Goal: Task Accomplishment & Management: Manage account settings

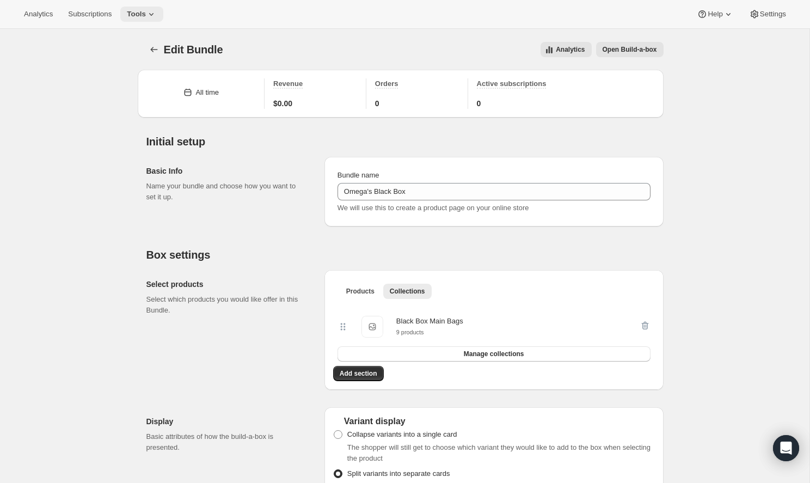
click at [130, 20] on button "Tools" at bounding box center [141, 14] width 43 height 15
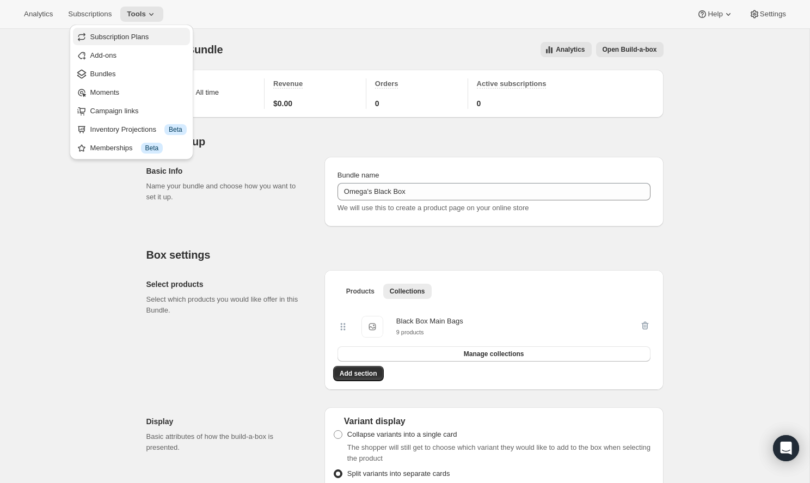
click at [137, 40] on span "Subscription Plans" at bounding box center [119, 37] width 59 height 8
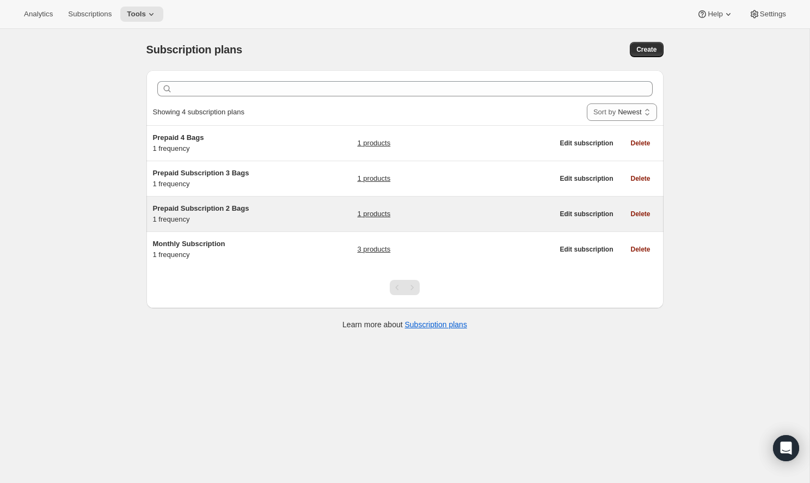
click at [217, 212] on span "Prepaid Subscription 2 Bags" at bounding box center [201, 208] width 96 height 8
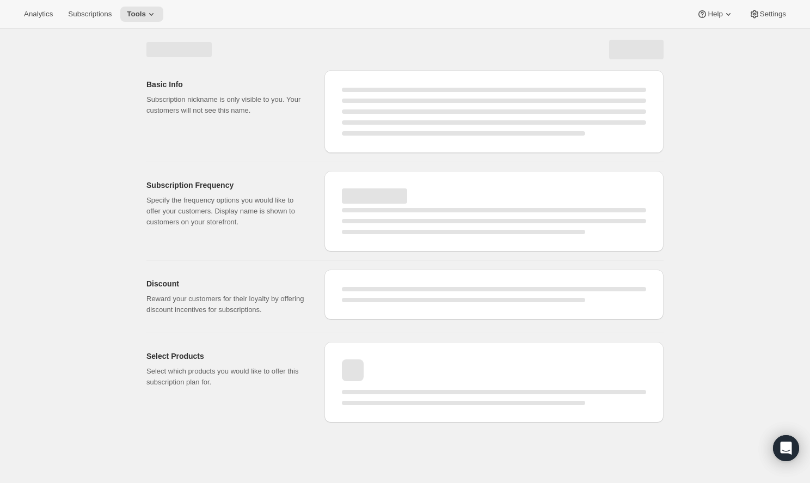
select select "WEEK"
select select "MONTH"
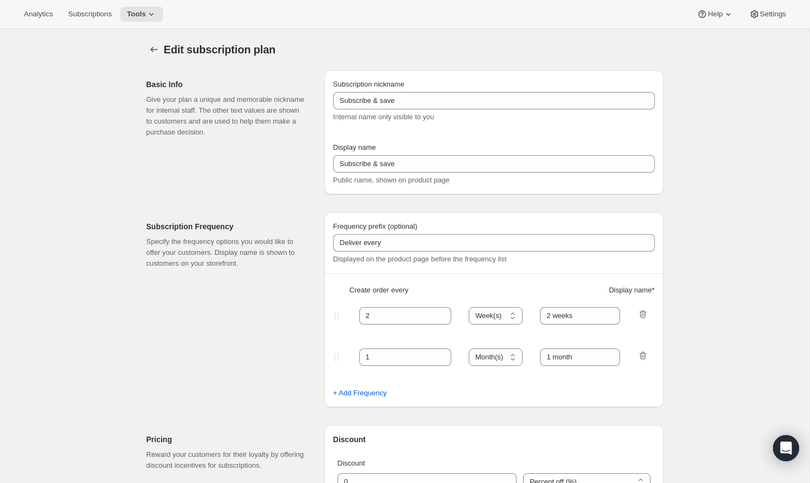
select select "ENABLED"
select select "MONTH"
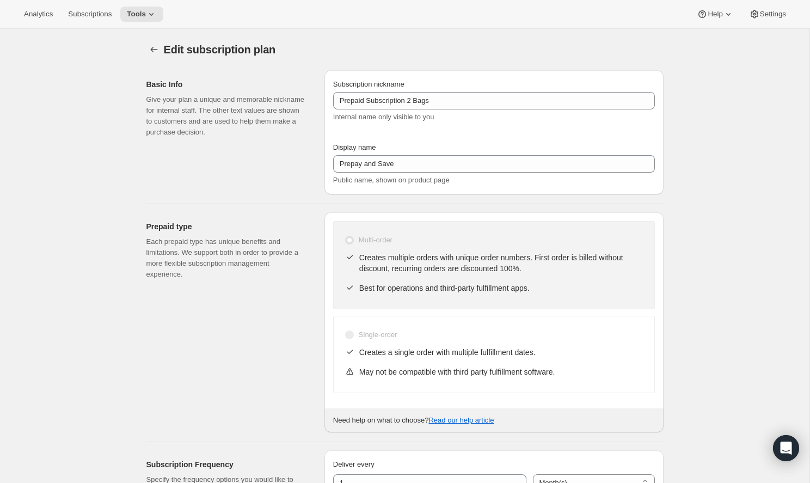
type input "Prepaid Subscription 2 Bags"
type input "Prepay and Save"
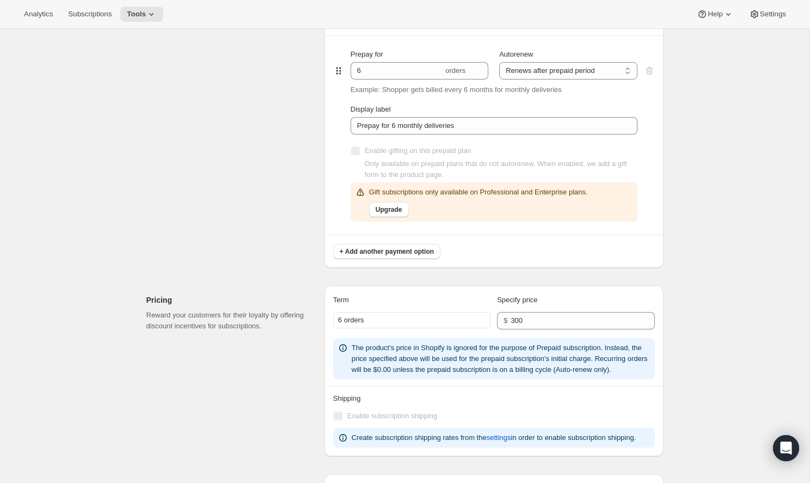
scroll to position [593, 0]
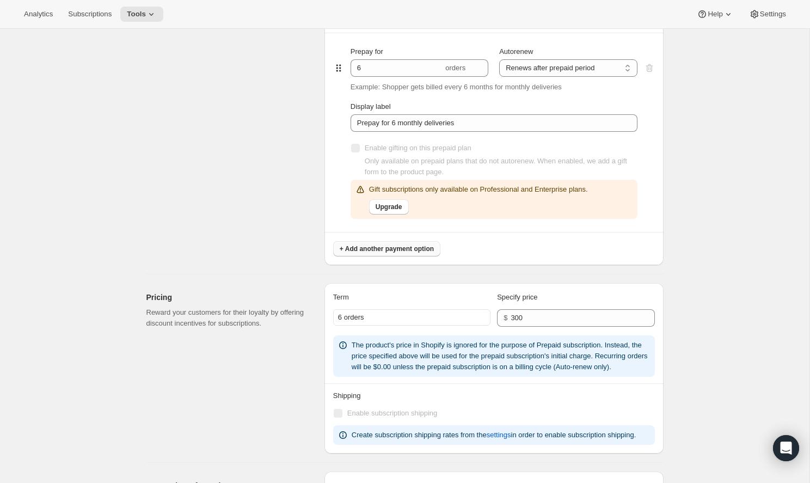
click at [412, 253] on button "+ Add another payment option" at bounding box center [386, 248] width 107 height 15
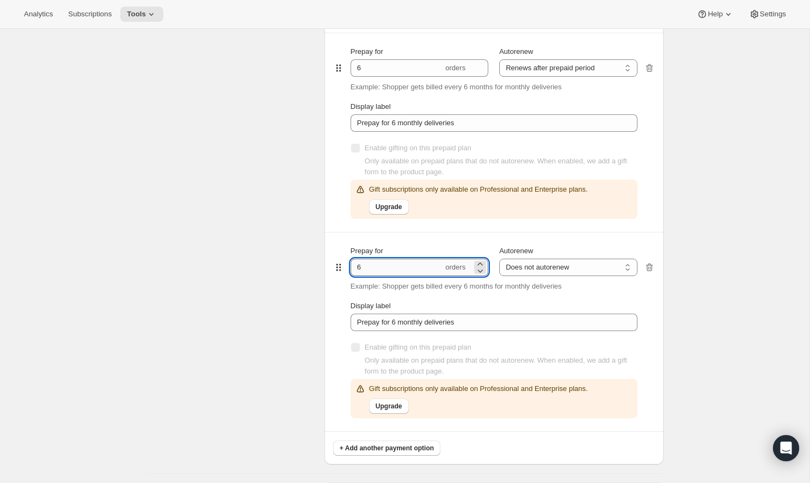
click at [401, 271] on input "6" at bounding box center [397, 267] width 93 height 17
type input "12"
select select "ENABLED"
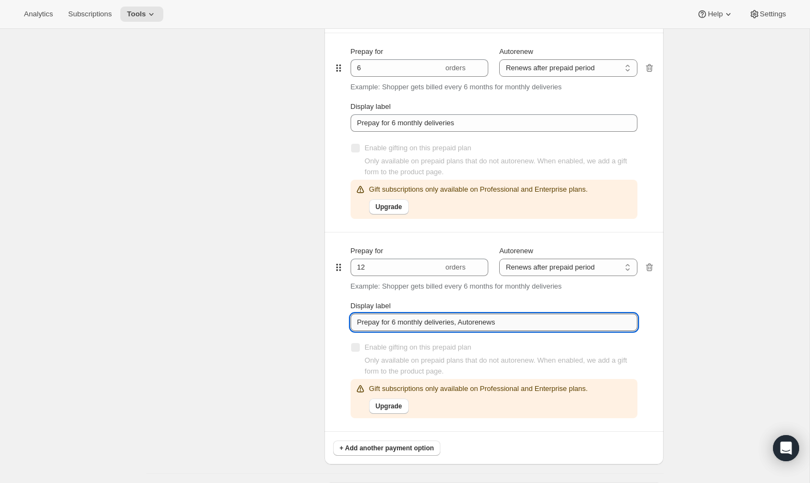
click at [396, 321] on input "Prepay for 6 monthly deliveries, Autorenews" at bounding box center [494, 322] width 287 height 17
drag, startPoint x: 510, startPoint y: 323, endPoint x: 464, endPoint y: 322, distance: 46.3
click at [464, 322] on input "Prepay for 12 monthly deliveries, Autorenews" at bounding box center [494, 322] width 287 height 17
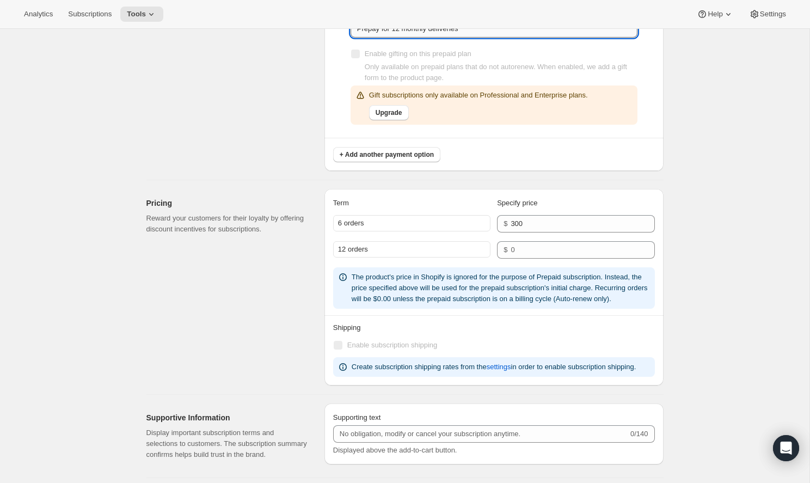
scroll to position [890, 0]
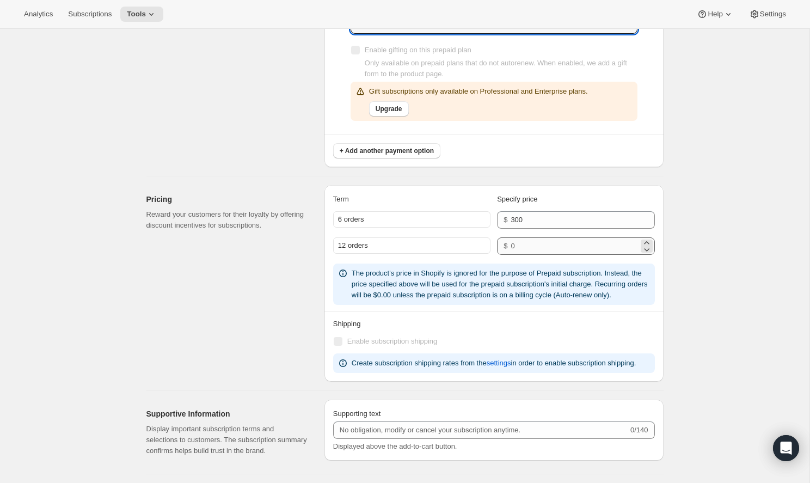
type input "Prepay for 12 monthly deliveries"
click at [527, 245] on input "number" at bounding box center [574, 245] width 127 height 17
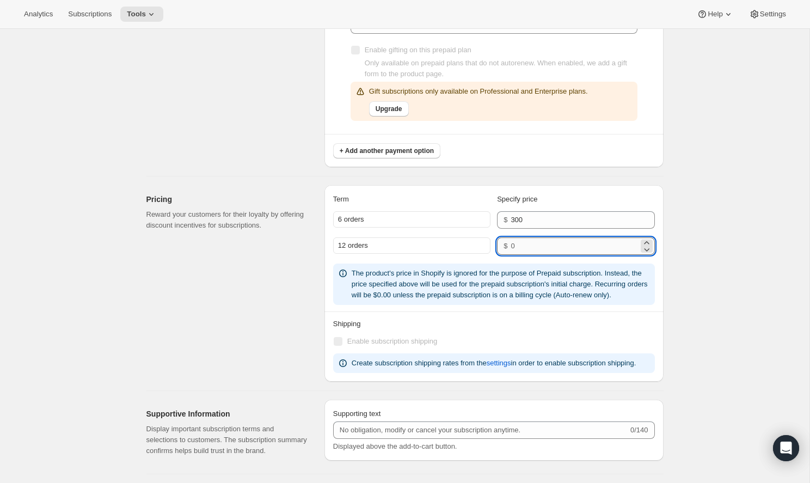
drag, startPoint x: 536, startPoint y: 242, endPoint x: 527, endPoint y: 248, distance: 11.5
click at [527, 248] on input "number" at bounding box center [574, 245] width 127 height 17
type input "580"
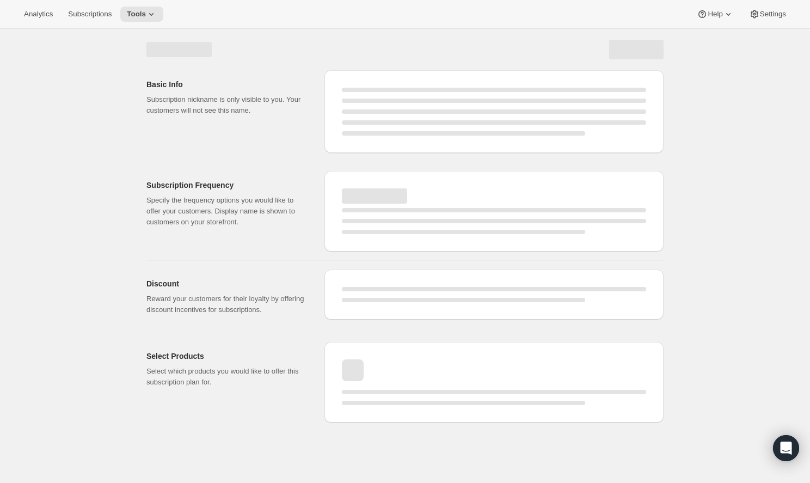
scroll to position [0, 0]
select select "MONTH"
select select "ENABLED"
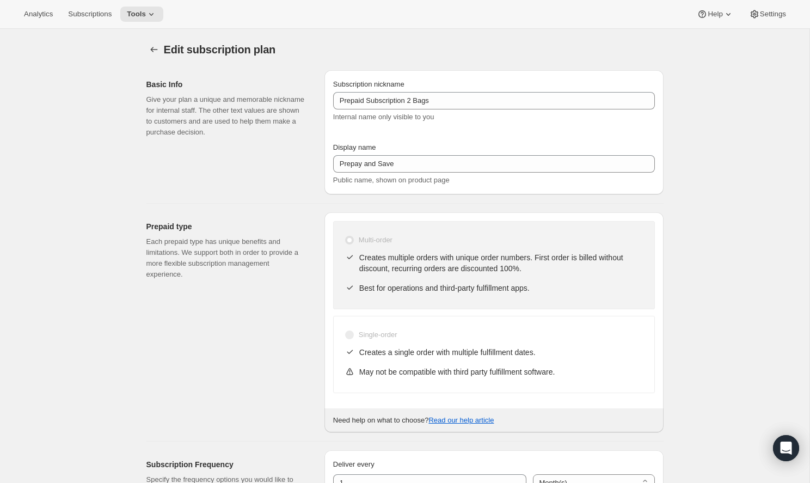
select select "ENABLED"
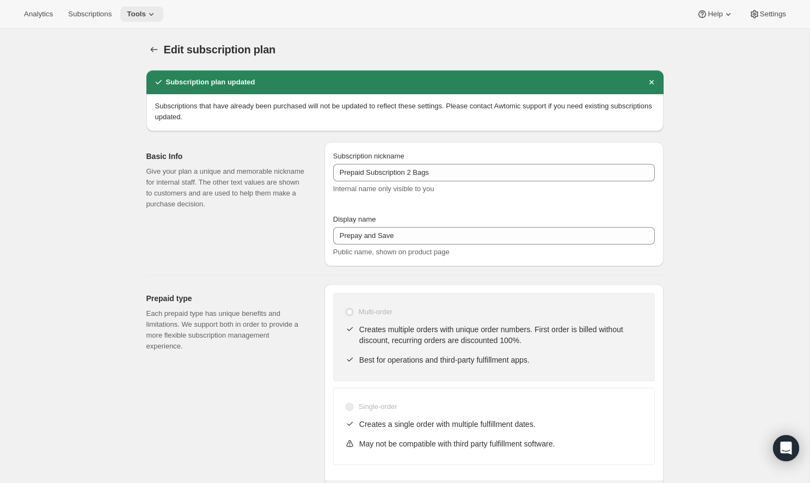
click at [146, 9] on icon at bounding box center [151, 14] width 11 height 11
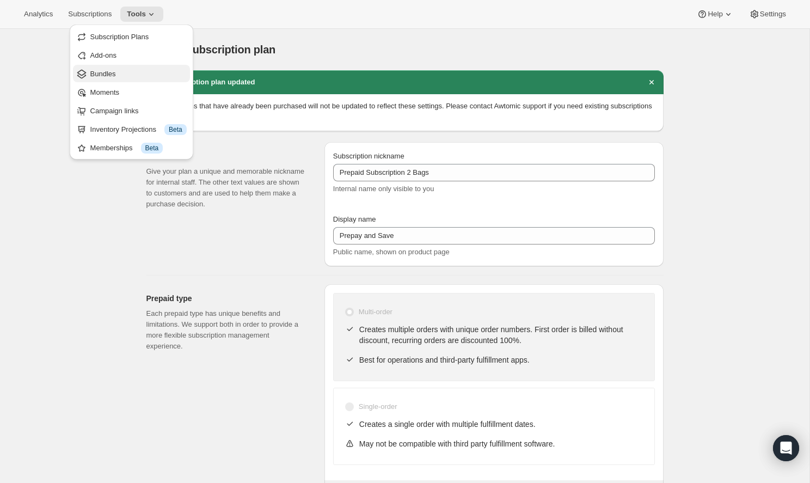
click at [141, 74] on span "Bundles" at bounding box center [138, 74] width 96 height 11
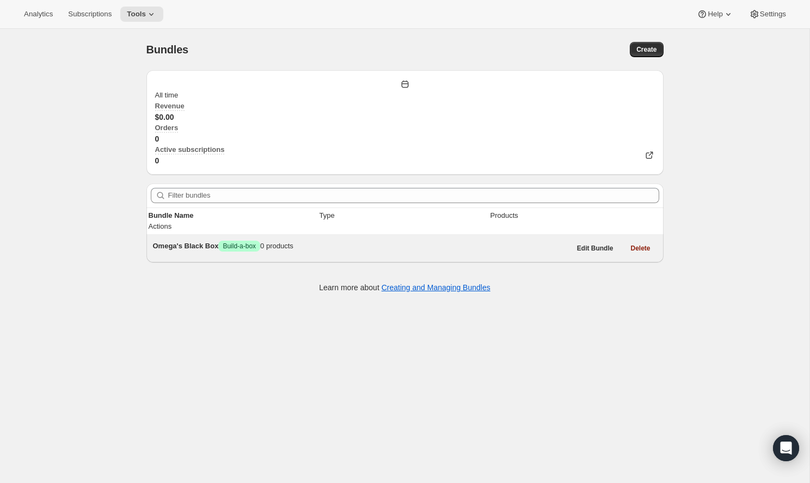
click at [294, 242] on span "0 products" at bounding box center [276, 246] width 33 height 8
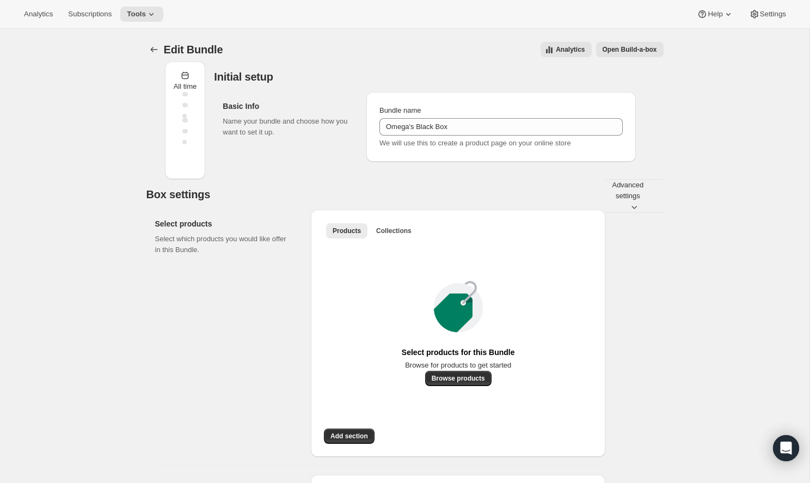
type input "Omega's Black Box"
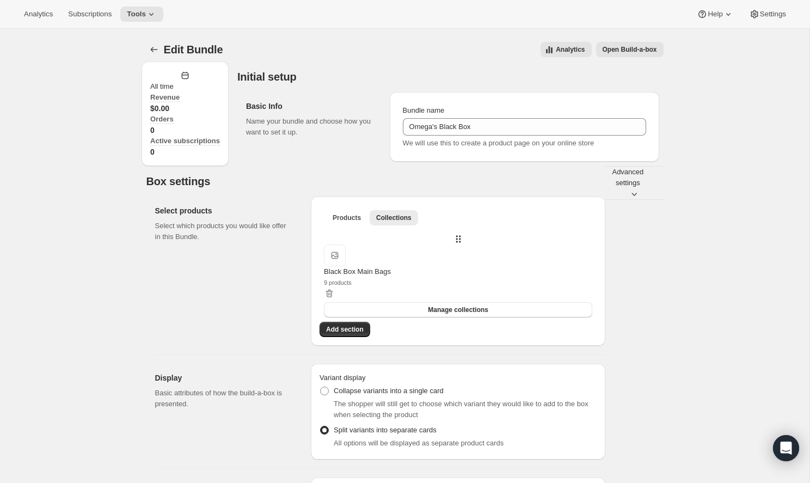
click at [623, 48] on span "Open Build-a-box" at bounding box center [630, 49] width 54 height 9
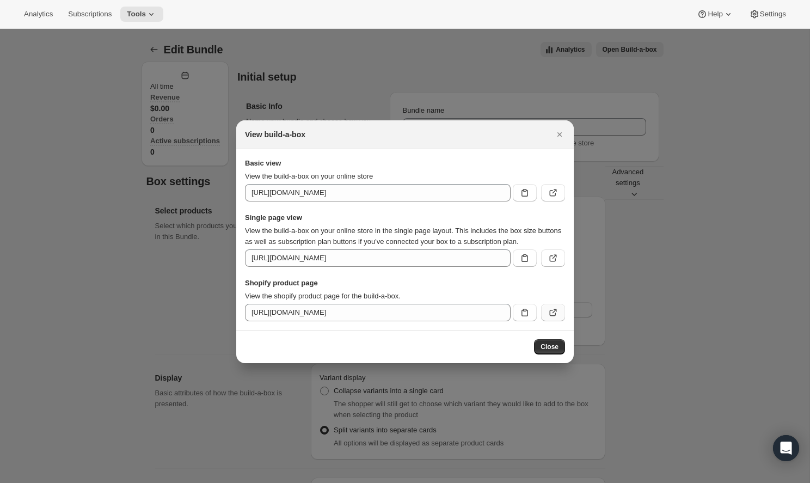
click at [548, 313] on icon ":r5q:" at bounding box center [553, 312] width 11 height 11
click at [559, 132] on icon "Close" at bounding box center [560, 134] width 4 height 4
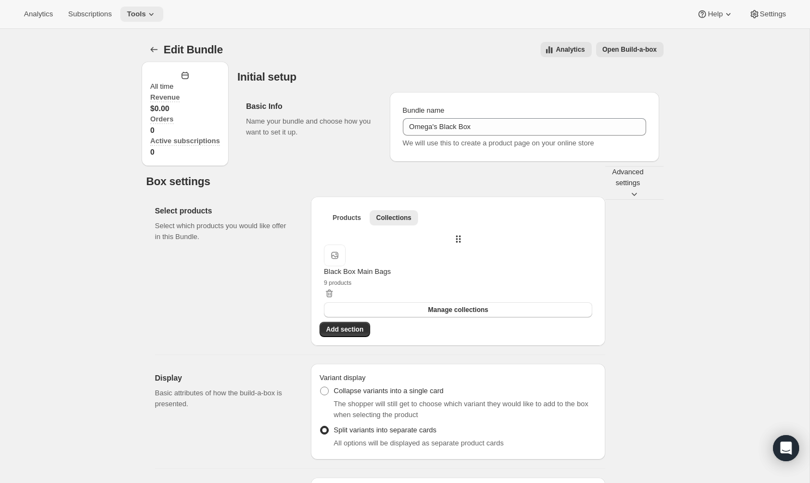
click at [134, 16] on span "Tools" at bounding box center [136, 14] width 19 height 9
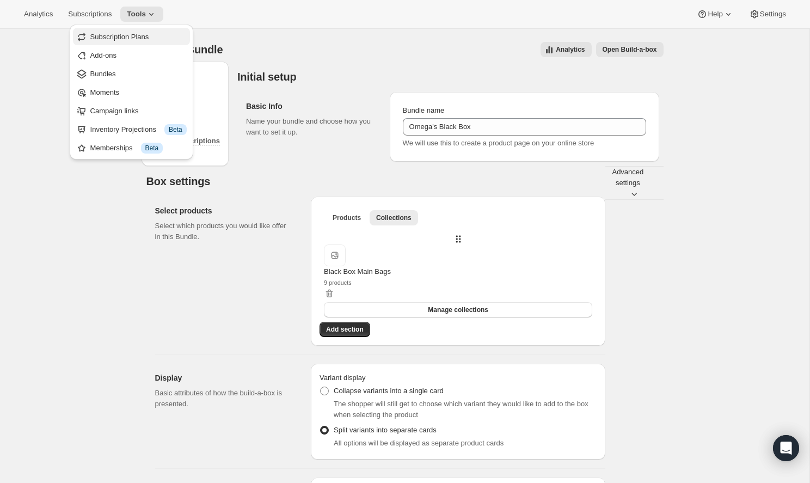
click at [142, 40] on span "Subscription Plans" at bounding box center [119, 37] width 59 height 8
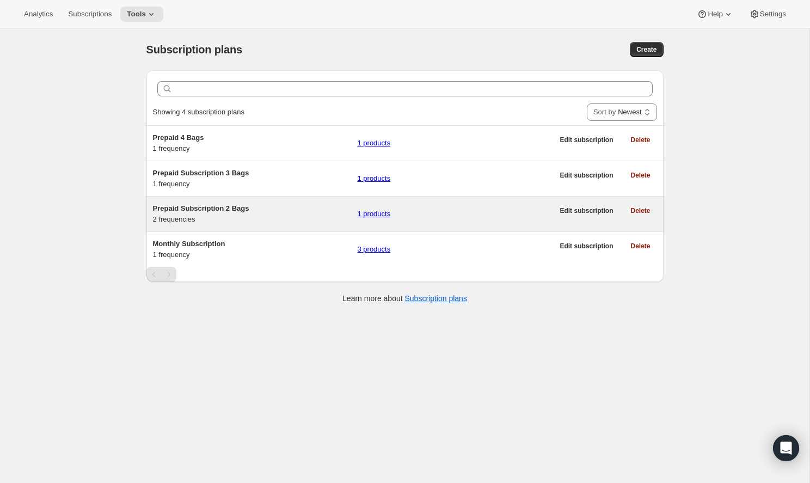
click at [294, 212] on div "Prepaid Subscription 2 Bags 2 frequencies 1 products" at bounding box center [353, 214] width 401 height 22
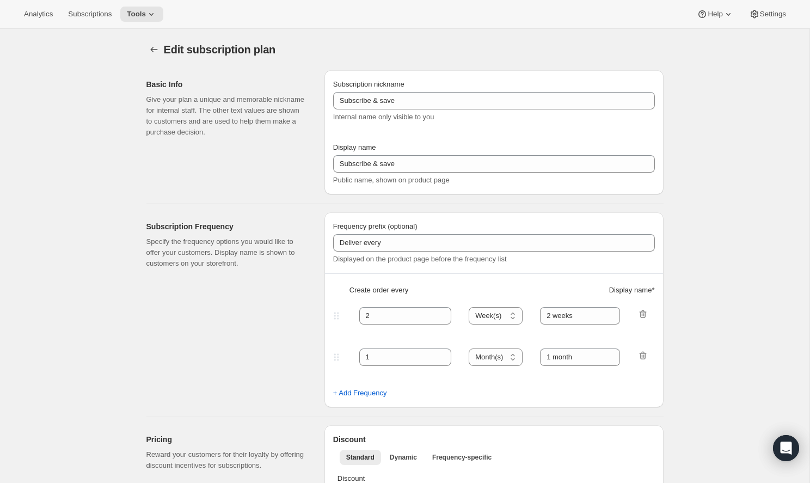
type input "Prepaid Subscription 2 Bags"
type input "Prepay and Save"
select select "ENABLED"
select select "MONTH"
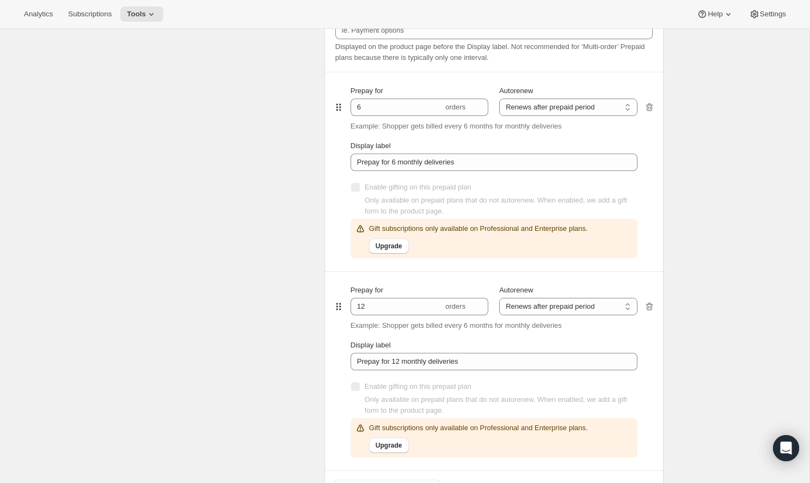
scroll to position [555, 0]
click at [650, 306] on icon "button" at bounding box center [649, 305] width 11 height 11
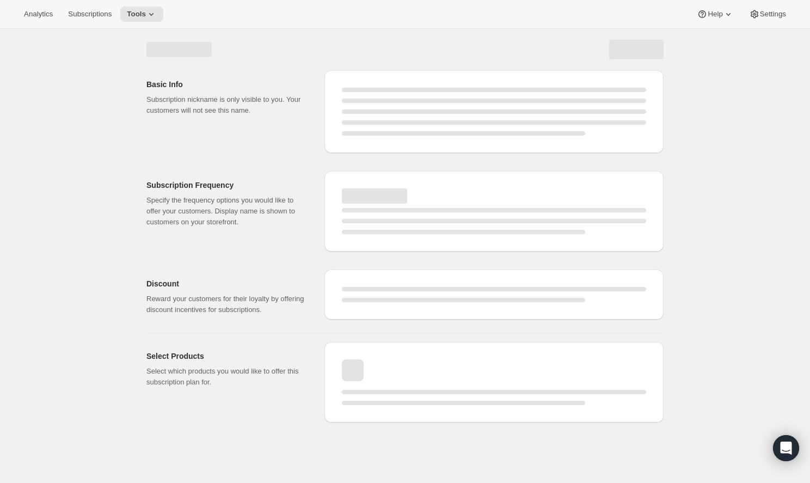
scroll to position [927, 0]
select select "MONTH"
select select "ENABLED"
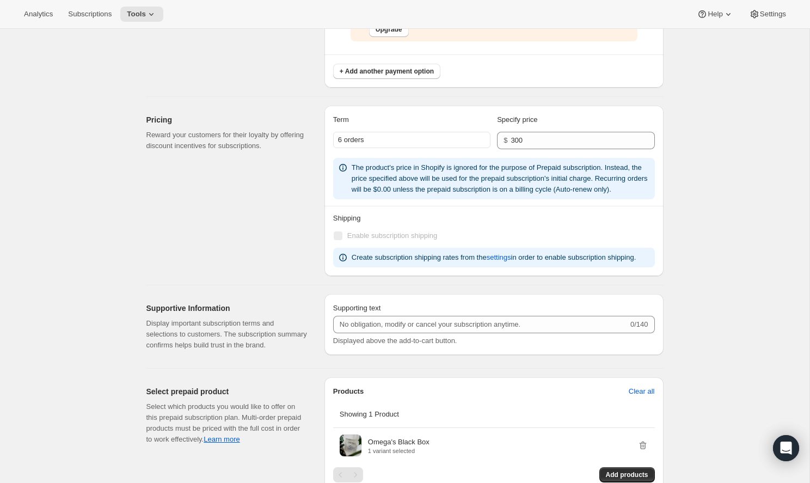
scroll to position [780, 0]
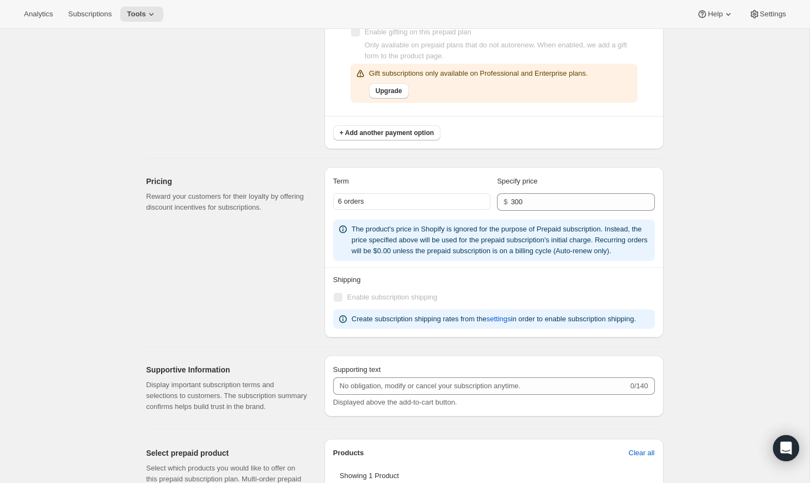
click at [343, 325] on icon at bounding box center [343, 319] width 11 height 11
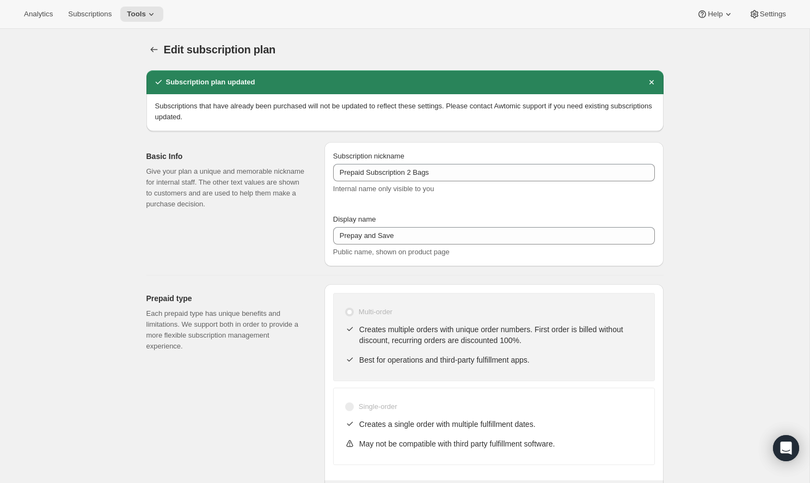
scroll to position [0, 0]
click at [136, 12] on span "Tools" at bounding box center [136, 14] width 19 height 9
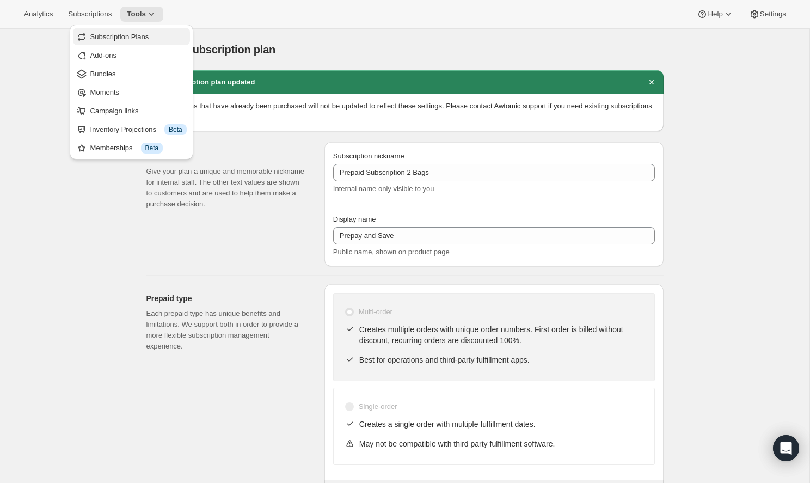
click at [140, 39] on span "Subscription Plans" at bounding box center [119, 37] width 59 height 8
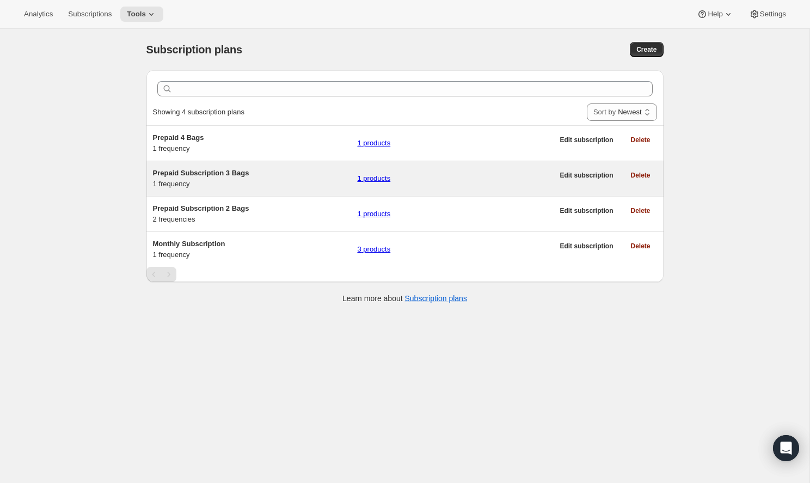
click at [243, 168] on h5 "Prepaid Subscription 3 Bags" at bounding box center [251, 173] width 196 height 11
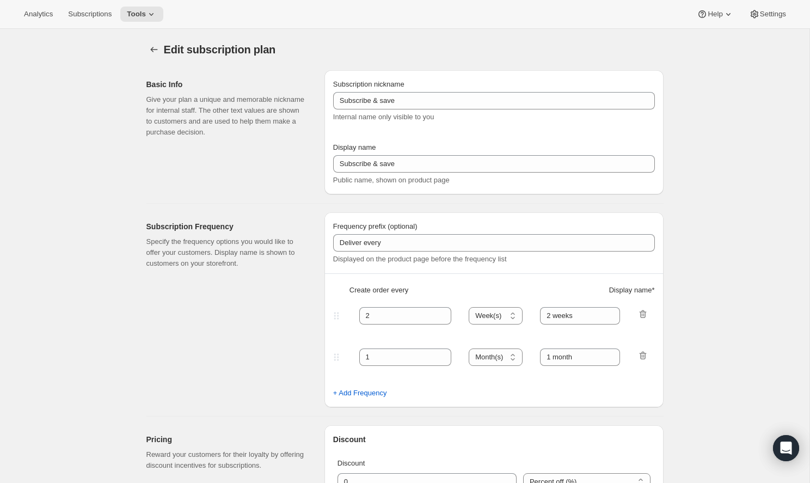
select select "ENABLED"
select select "MONTH"
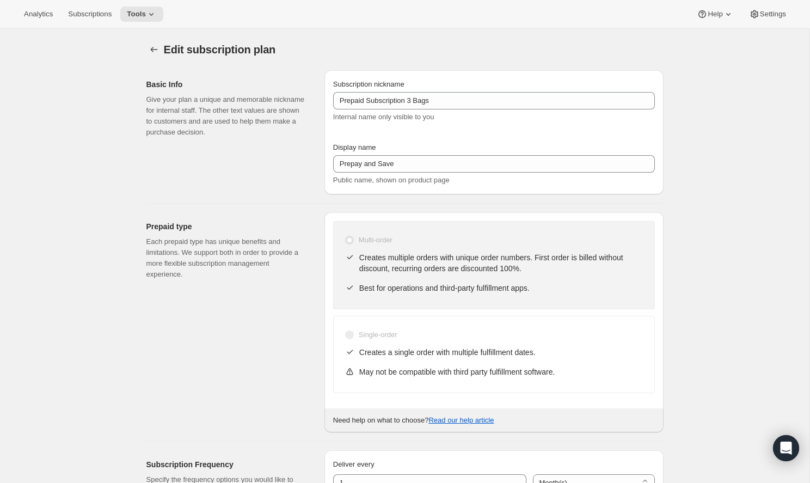
type input "Prepaid Subscription 3 Bags"
type input "Prepay and Save"
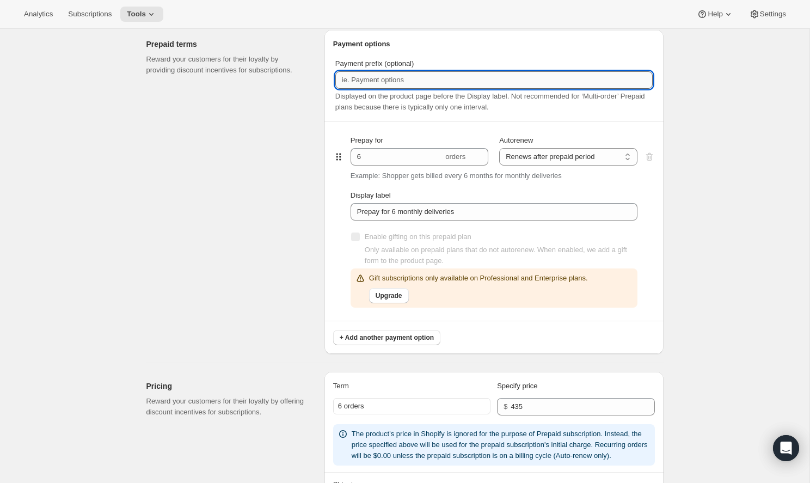
scroll to position [503, 0]
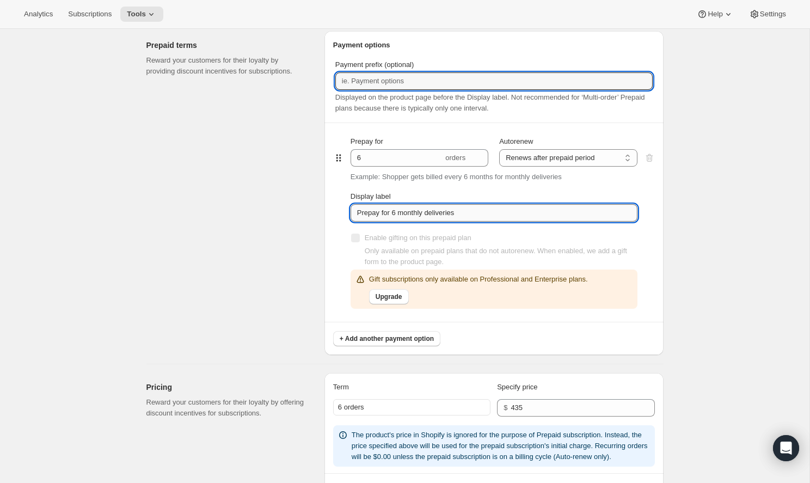
click at [496, 216] on input "Prepay for 6 monthly deliveries" at bounding box center [494, 212] width 287 height 17
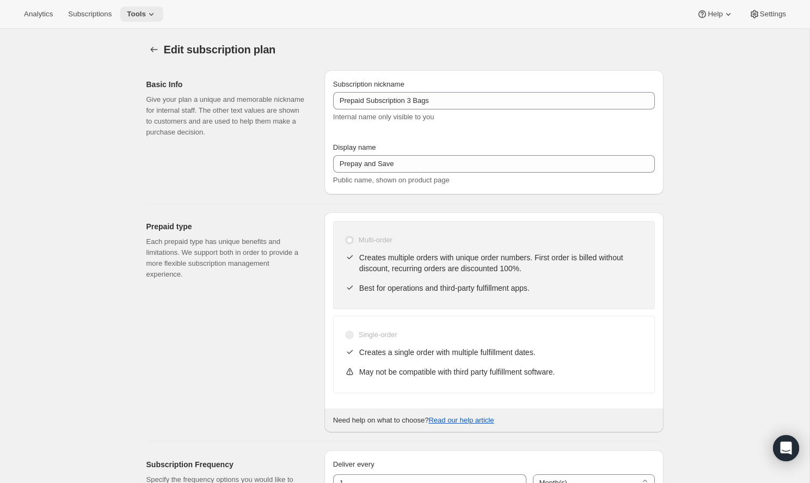
scroll to position [0, 0]
click at [149, 15] on icon at bounding box center [151, 14] width 4 height 3
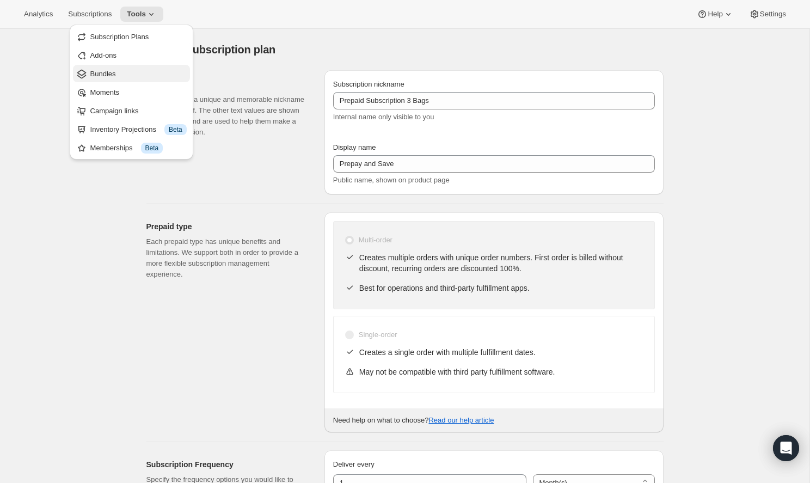
click at [127, 65] on button "Bundles" at bounding box center [131, 73] width 117 height 17
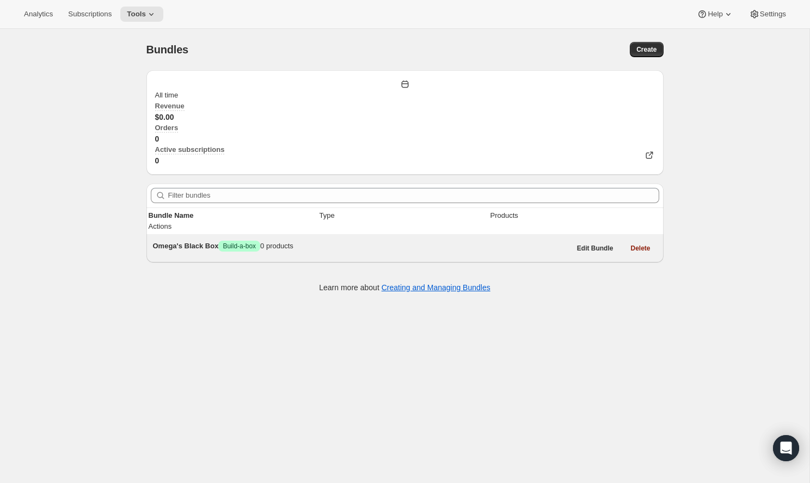
click at [219, 242] on span "Omega's Black Box" at bounding box center [186, 246] width 66 height 8
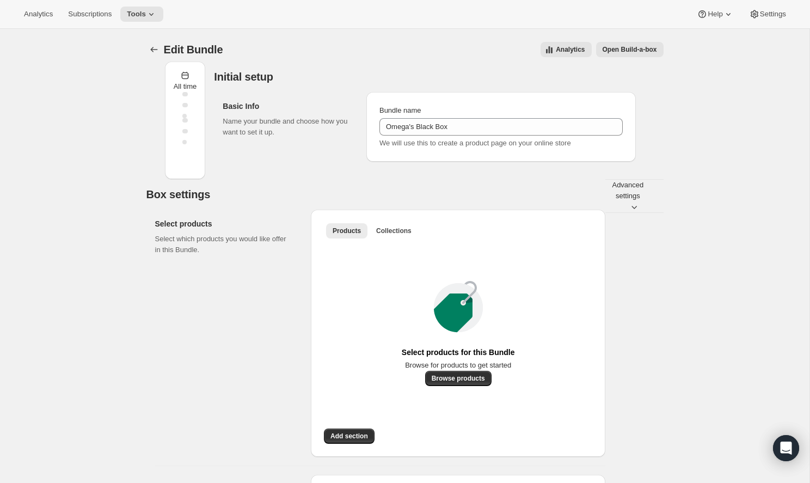
type input "Omega's Black Box"
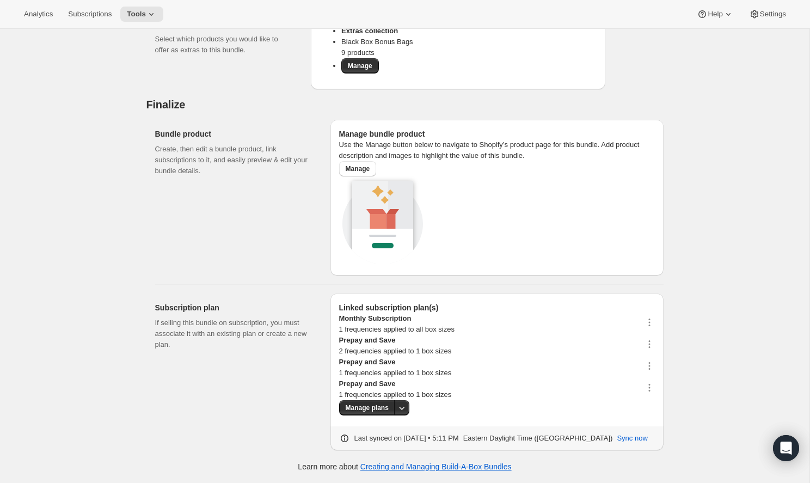
scroll to position [1039, 0]
click at [396, 411] on icon "More actions" at bounding box center [401, 407] width 11 height 11
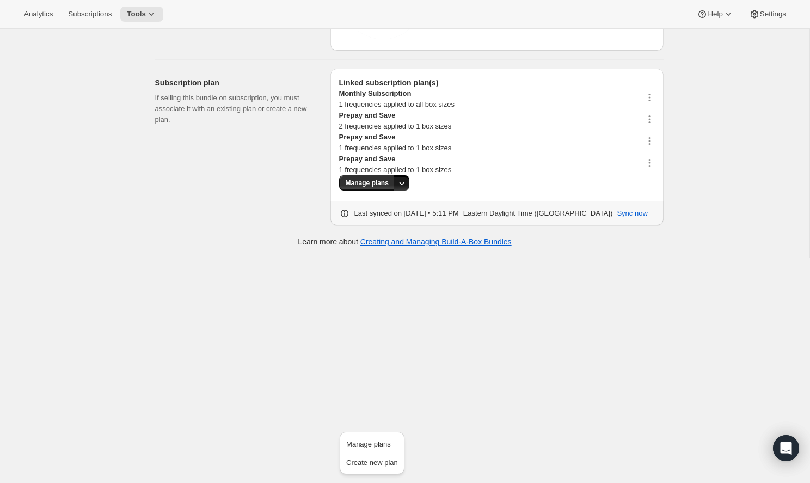
click at [460, 191] on div "Manage plans" at bounding box center [497, 182] width 316 height 15
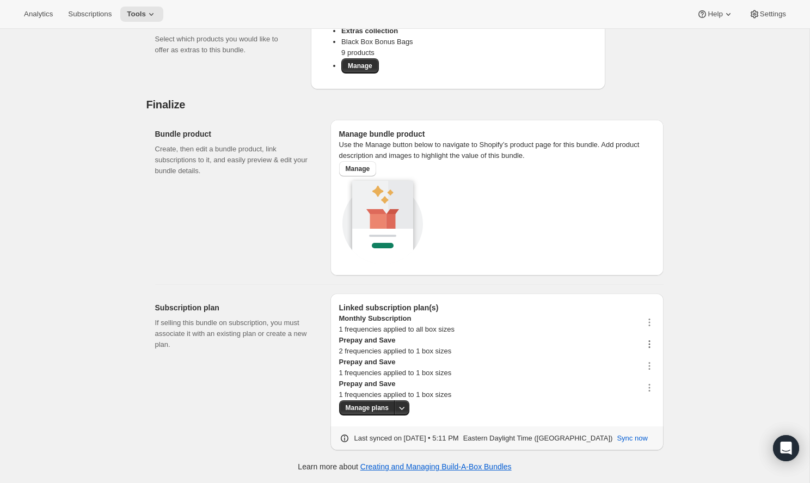
click at [644, 339] on icon "button" at bounding box center [649, 344] width 11 height 11
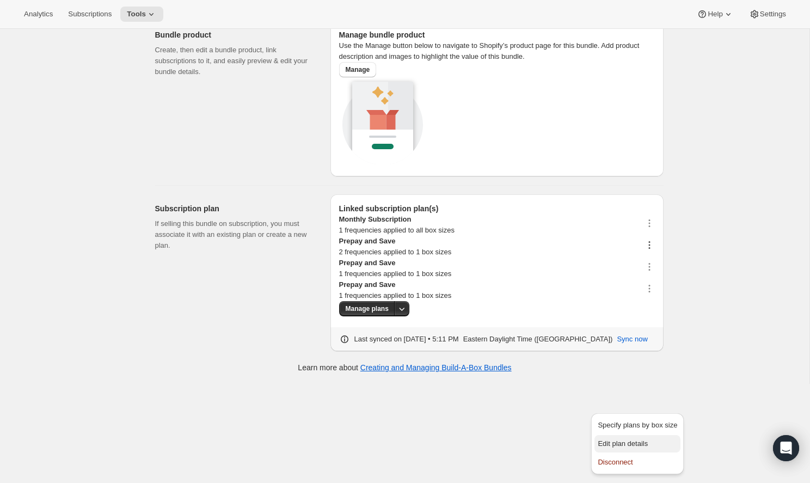
click at [638, 440] on span "Edit plan details" at bounding box center [623, 444] width 50 height 8
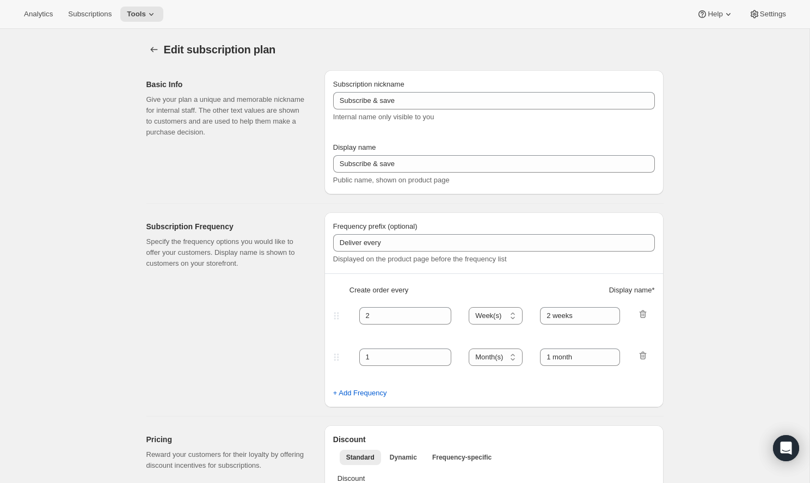
type input "Prepaid Subscription 2 Bags"
type input "Prepay and Save"
select select "ENABLED"
select select "MONTH"
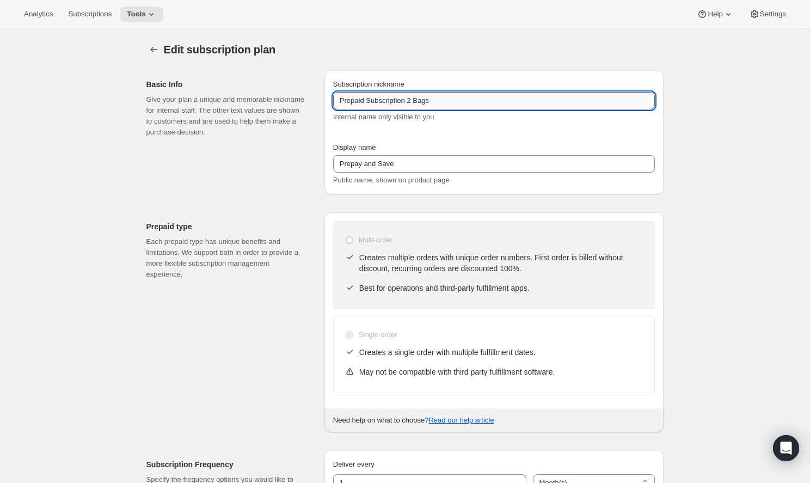
click at [540, 96] on input "Prepaid Subscription 2 Bags" at bounding box center [494, 100] width 322 height 17
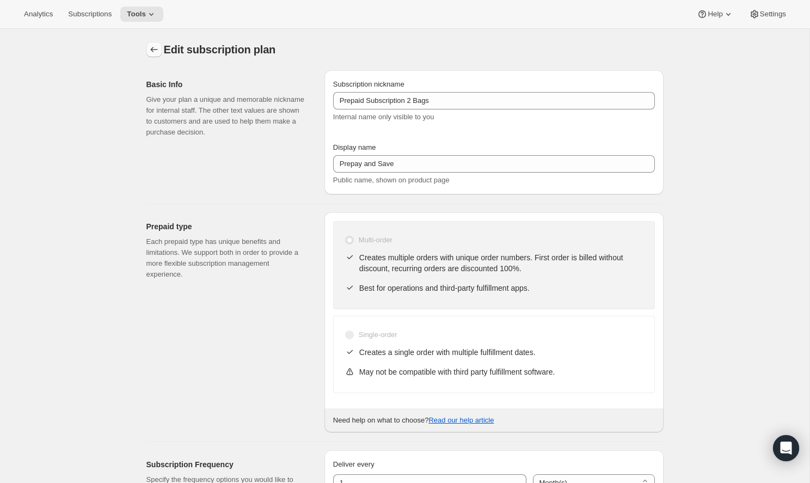
click at [152, 50] on icon "Subscription plans" at bounding box center [154, 49] width 11 height 11
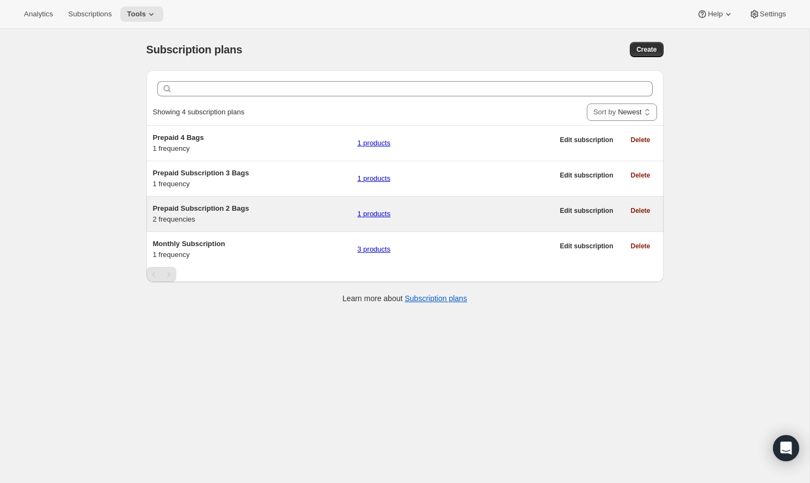
click at [293, 204] on div "Prepaid Subscription 2 Bags 2 frequencies 1 products" at bounding box center [353, 214] width 401 height 22
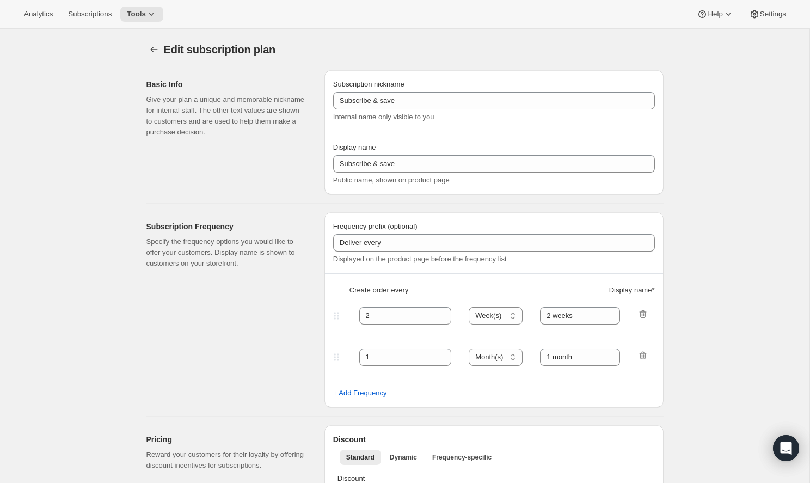
type input "Prepaid Subscription 2 Bags"
type input "Prepay and Save"
select select "ENABLED"
select select "MONTH"
